Goal: Task Accomplishment & Management: Manage account settings

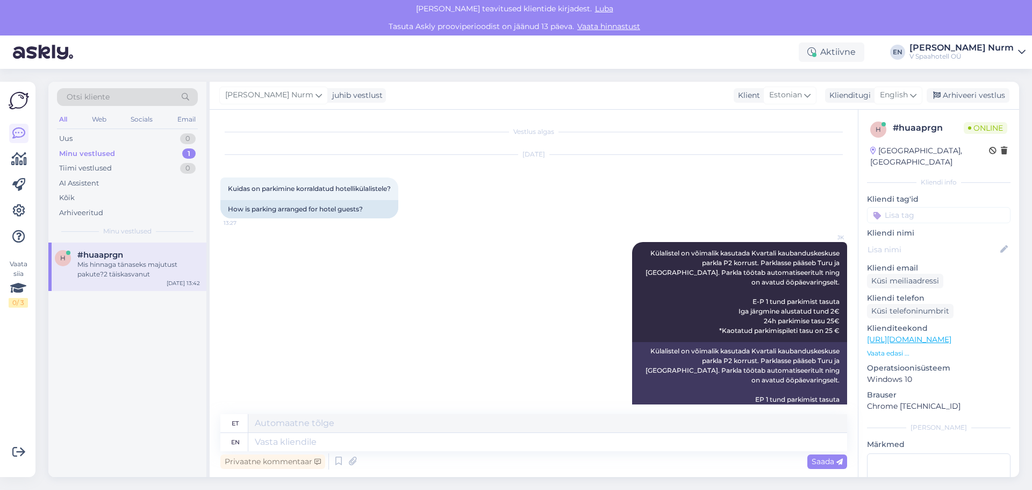
scroll to position [110, 0]
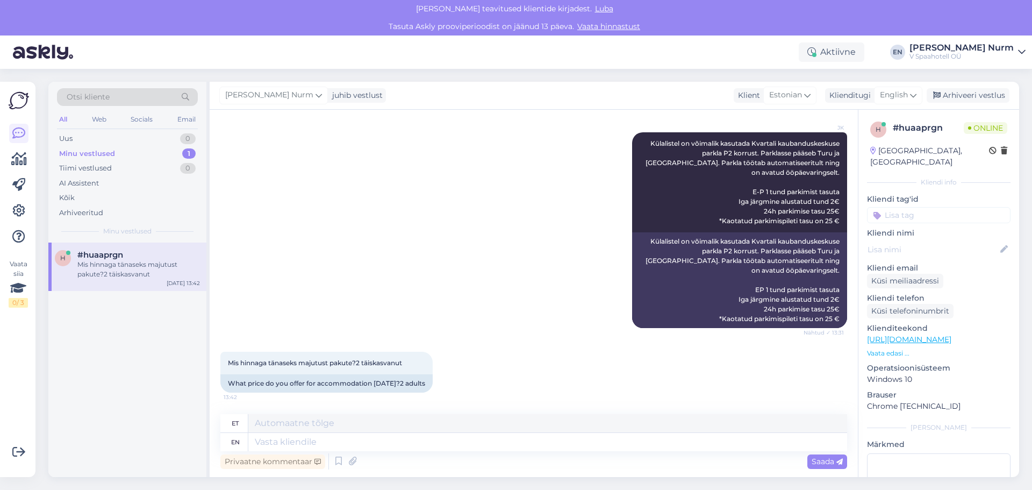
click at [91, 156] on div "Minu vestlused" at bounding box center [87, 153] width 56 height 11
click at [91, 151] on div "Minu vestlused" at bounding box center [87, 153] width 56 height 11
drag, startPoint x: 137, startPoint y: 271, endPoint x: 141, endPoint y: 266, distance: 6.1
click at [138, 271] on div "Mis hinnaga tänaseks majutust pakute?2 täiskasvanut" at bounding box center [138, 269] width 123 height 19
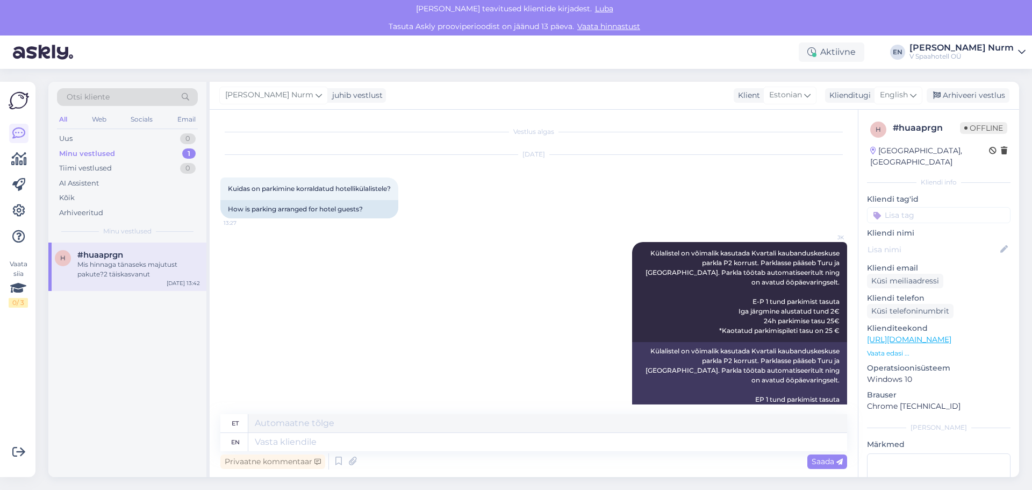
click at [80, 153] on div "Minu vestlused" at bounding box center [87, 153] width 56 height 11
drag, startPoint x: 178, startPoint y: 151, endPoint x: 192, endPoint y: 159, distance: 16.4
click at [178, 151] on div "Minu vestlused 1" at bounding box center [127, 153] width 141 height 15
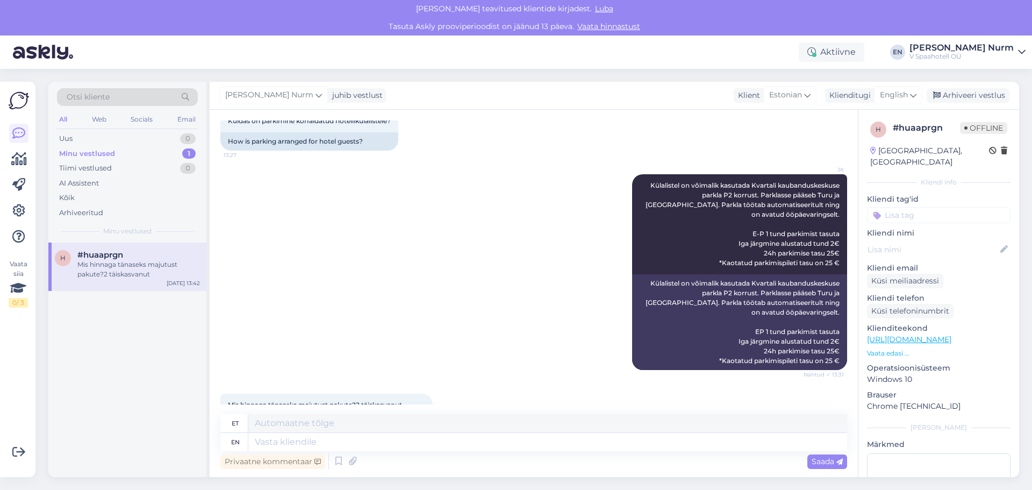
scroll to position [110, 0]
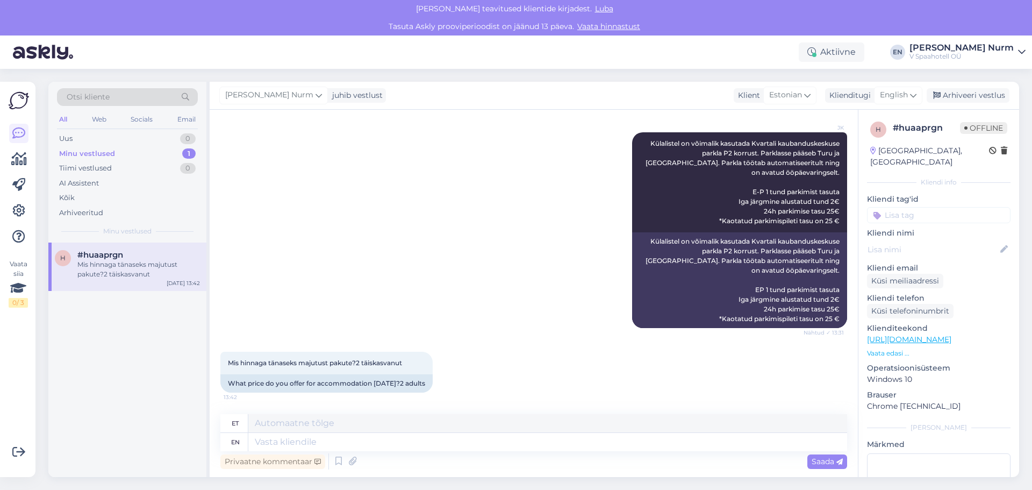
click at [84, 153] on div "Minu vestlused" at bounding box center [87, 153] width 56 height 11
click at [89, 171] on div "Tiimi vestlused" at bounding box center [85, 168] width 53 height 11
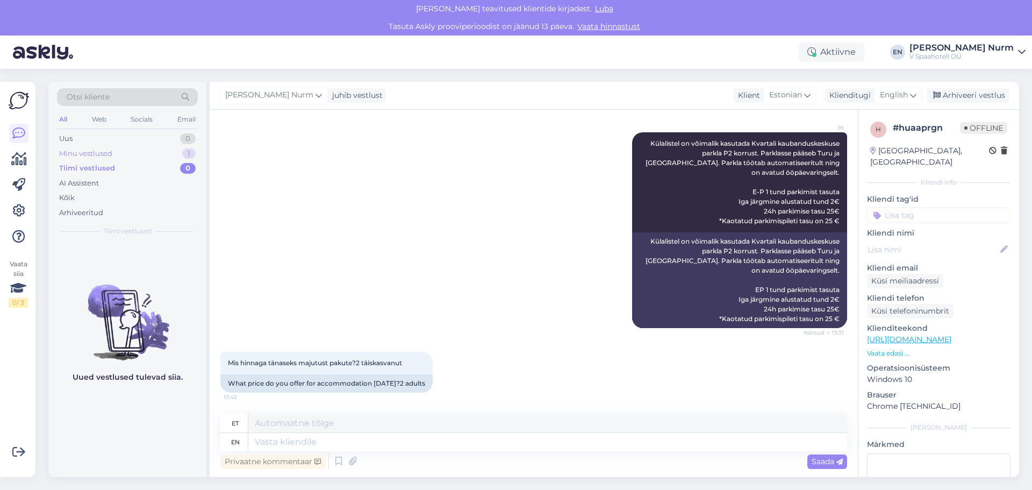
click at [82, 152] on div "Minu vestlused" at bounding box center [85, 153] width 53 height 11
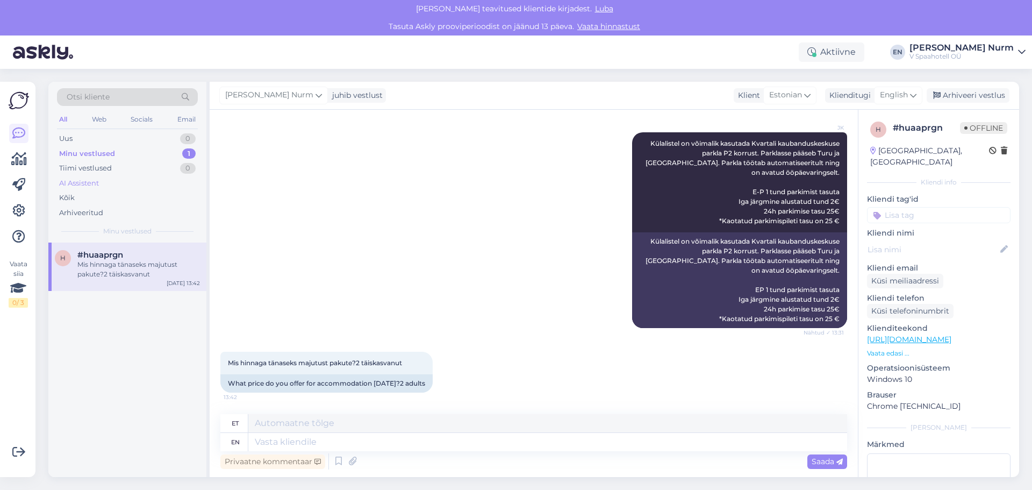
click at [83, 183] on div "AI Assistent" at bounding box center [79, 183] width 40 height 11
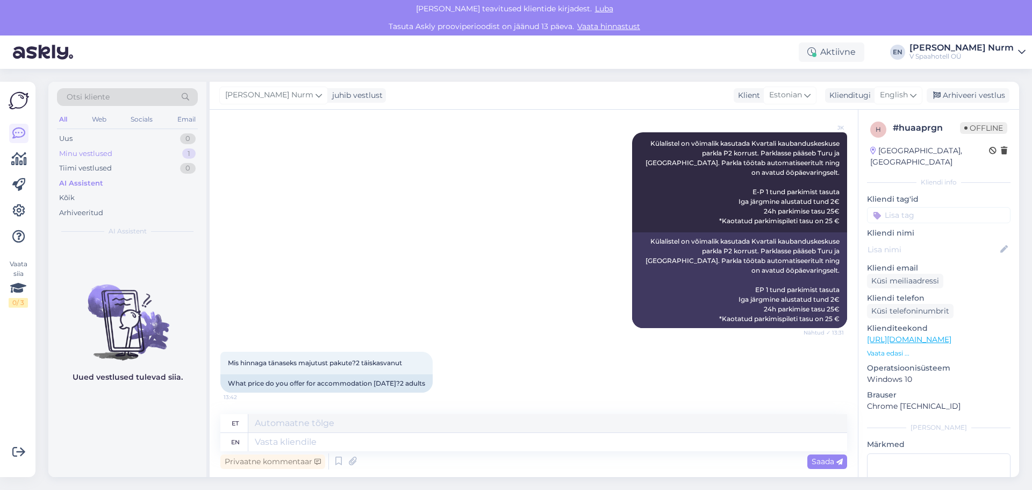
click at [83, 153] on div "Minu vestlused" at bounding box center [85, 153] width 53 height 11
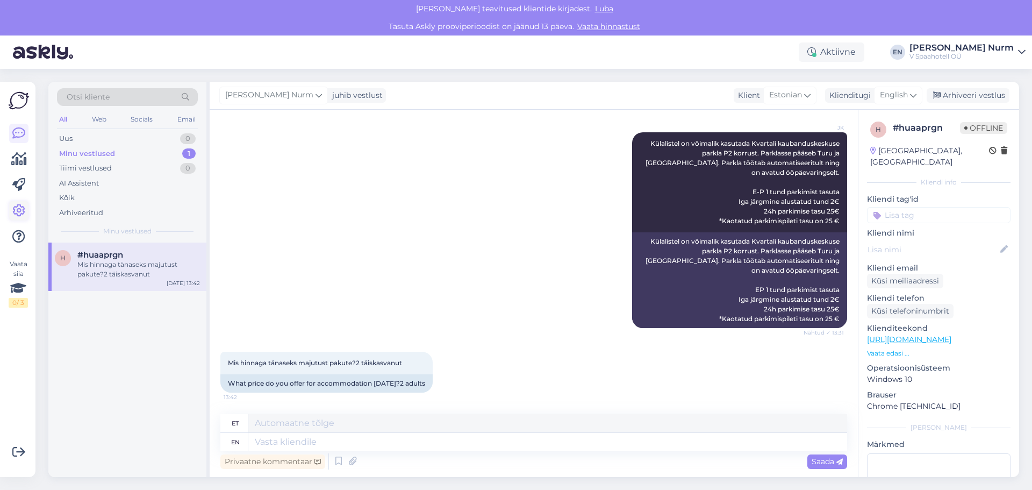
click at [20, 206] on icon at bounding box center [18, 210] width 13 height 13
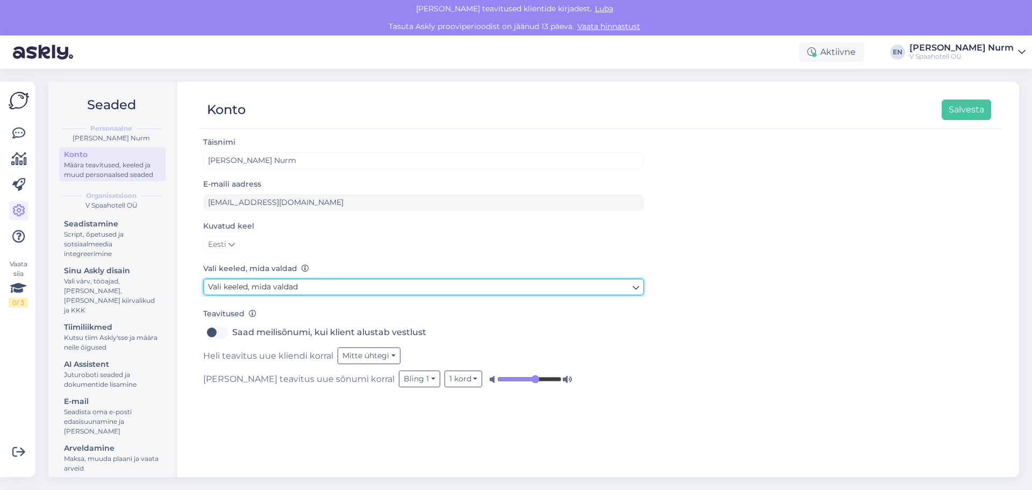
click at [257, 286] on span "Vali keeled, mida valdad" at bounding box center [253, 287] width 90 height 10
